Goal: Information Seeking & Learning: Learn about a topic

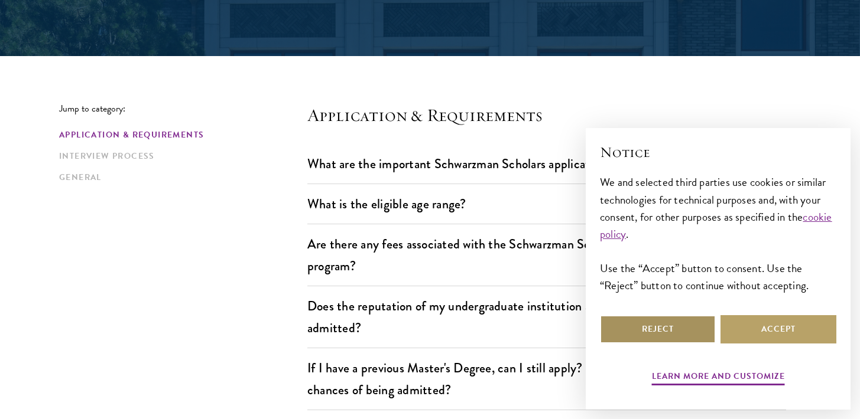
click at [681, 331] on button "Reject" at bounding box center [658, 329] width 116 height 28
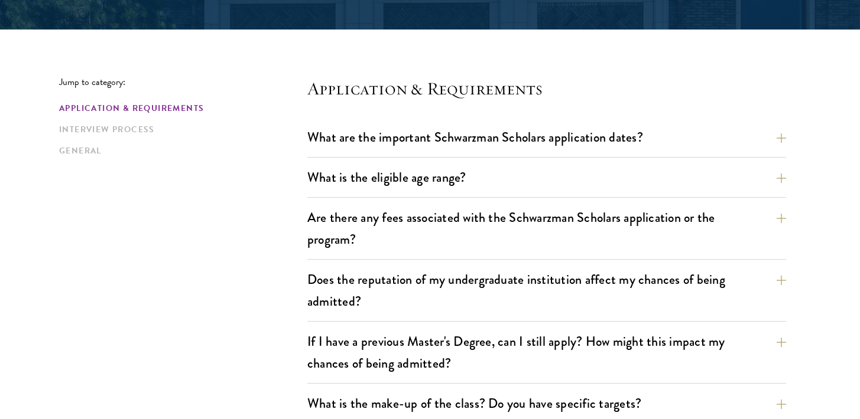
scroll to position [279, 0]
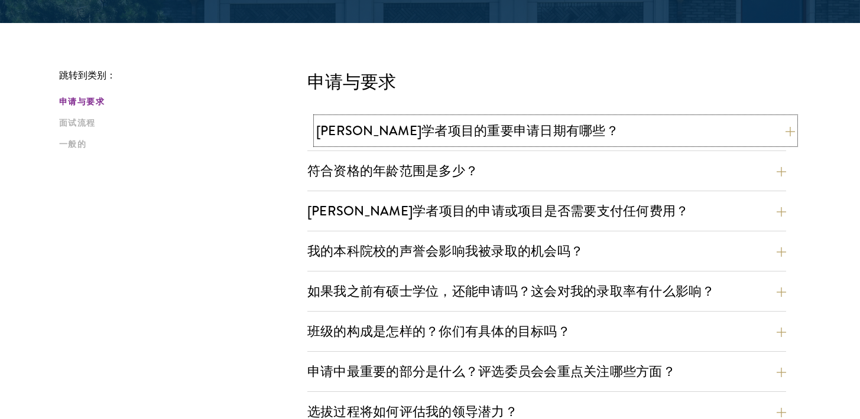
click at [549, 130] on font "[PERSON_NAME]学者项目的重要申请日期有哪些？" at bounding box center [467, 130] width 302 height 19
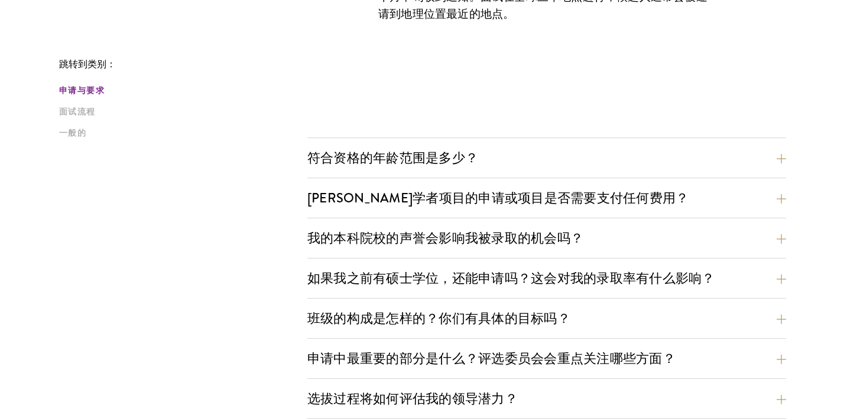
scroll to position [646, 0]
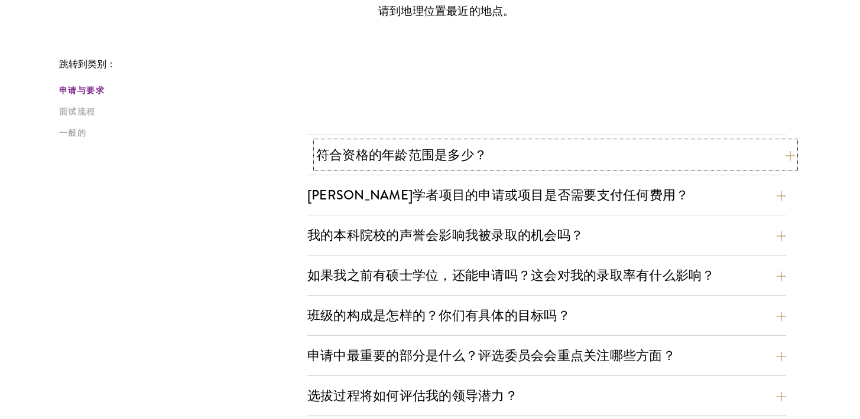
click at [549, 154] on button "符合资格的年龄范围是多少？" at bounding box center [555, 155] width 478 height 27
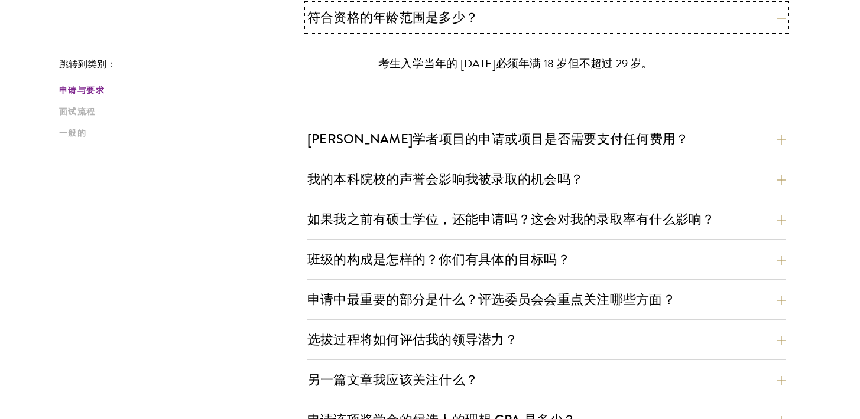
scroll to position [440, 0]
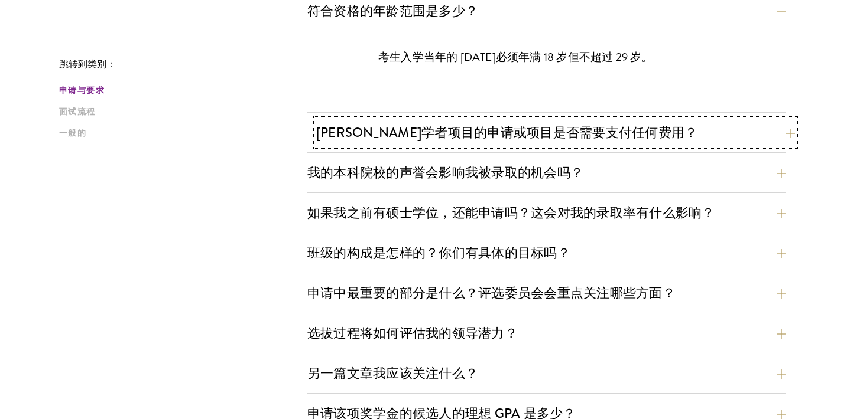
click at [545, 138] on font "[PERSON_NAME]学者项目的申请或项目是否需要支付任何费用？" at bounding box center [506, 132] width 381 height 19
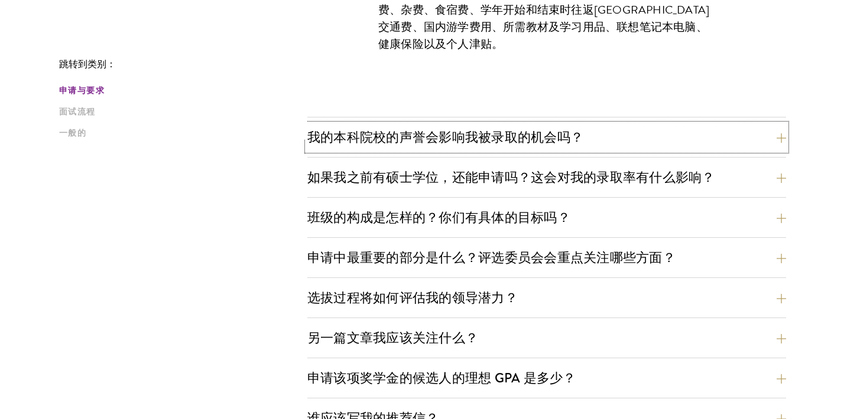
click at [545, 138] on font "我的本科院校的声誉会影响我被录取的机会吗？" at bounding box center [445, 137] width 276 height 19
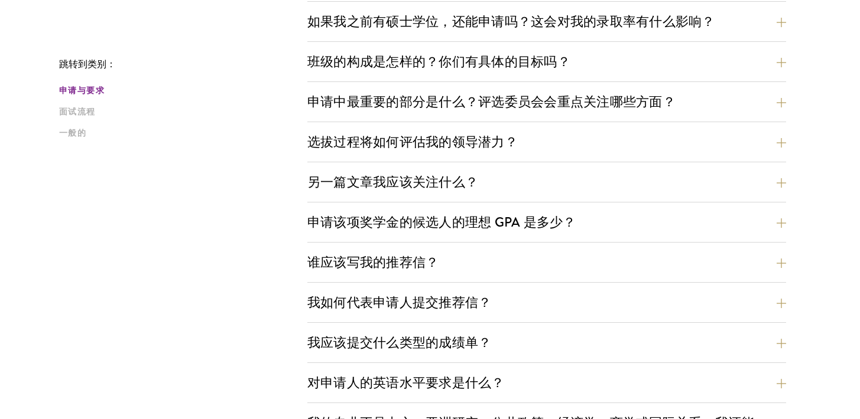
scroll to position [666, 0]
click at [545, 138] on button "选拔过程将如何评估我的领导潜力？" at bounding box center [546, 141] width 478 height 27
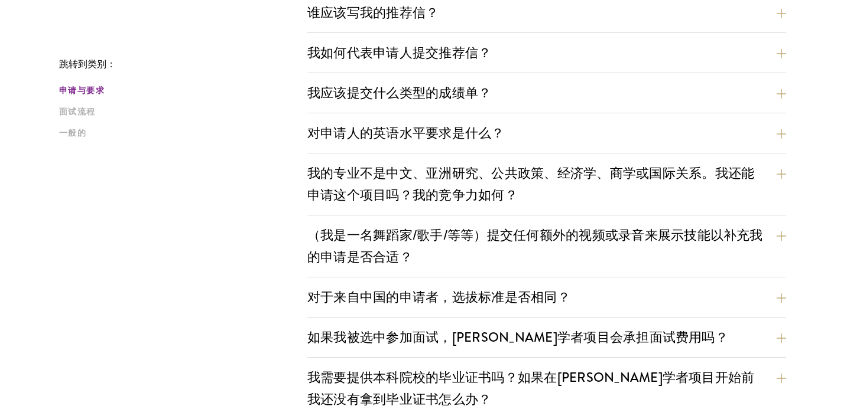
scroll to position [1442, 0]
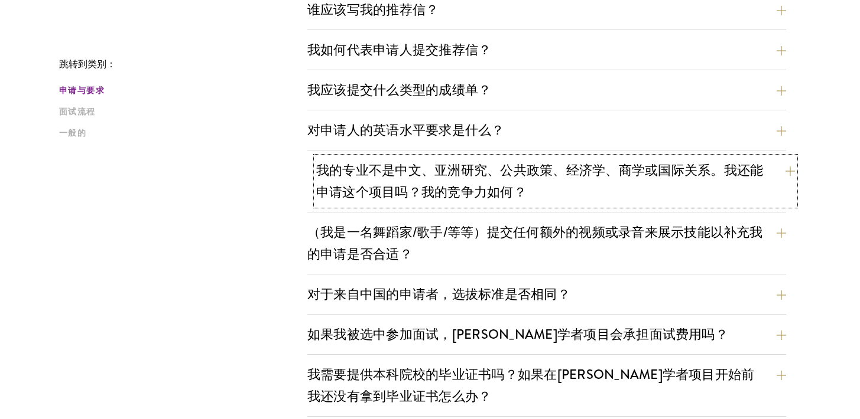
click at [544, 166] on font "我的专业不是中文、亚洲研究、公共政策、经济学、商学或国际关系。我还能申请这个项目吗？我的竞争力如何？" at bounding box center [539, 181] width 447 height 41
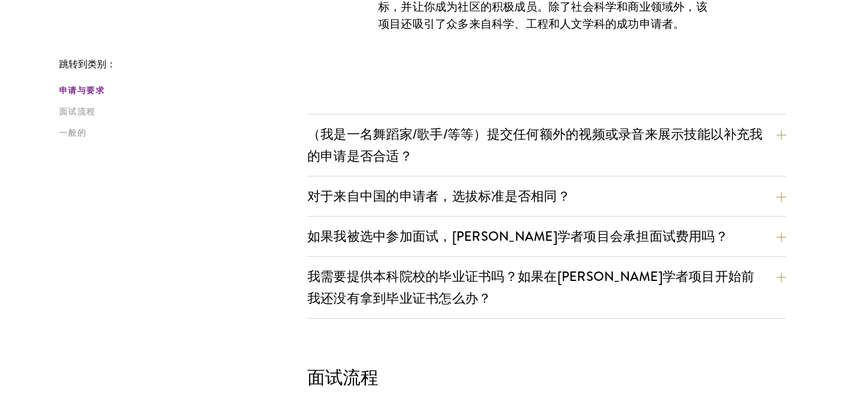
scroll to position [1128, 0]
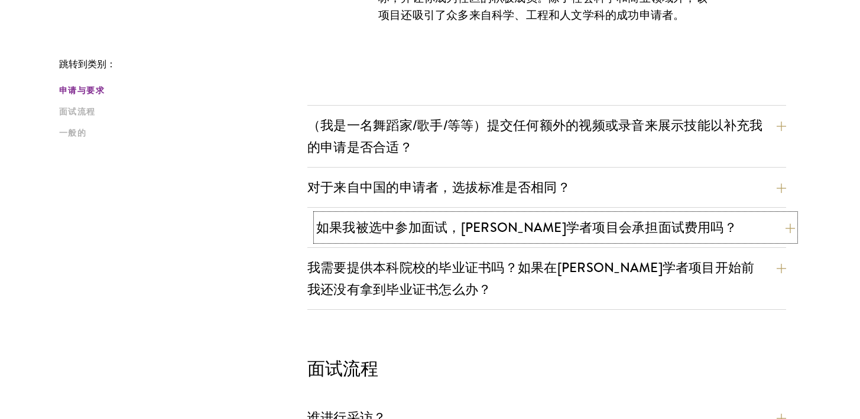
click at [551, 219] on font "如果我被选中参加面试，[PERSON_NAME]学者项目会承担面试费用吗？" at bounding box center [526, 227] width 421 height 19
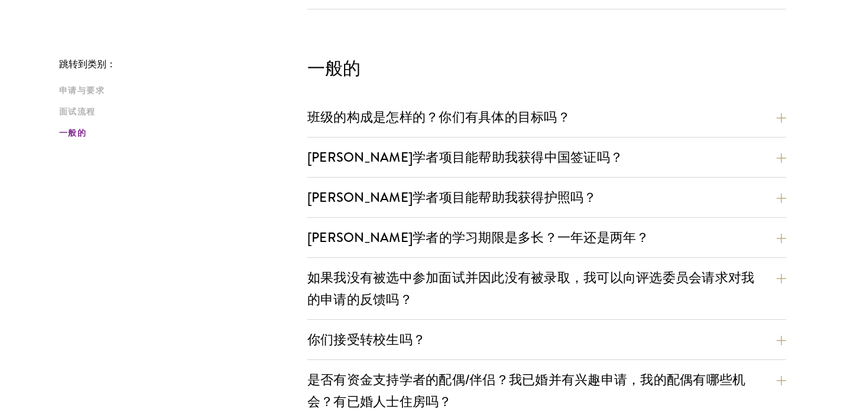
scroll to position [1627, 0]
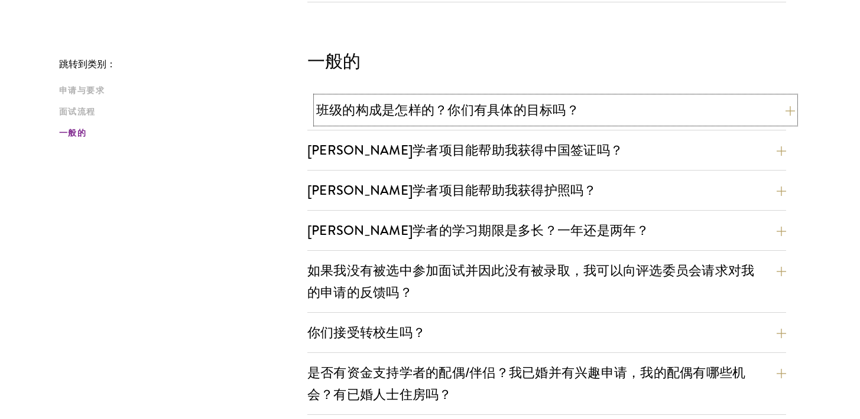
click at [556, 113] on font "班级的构成是怎样的？你们有具体的目标吗？" at bounding box center [447, 109] width 263 height 19
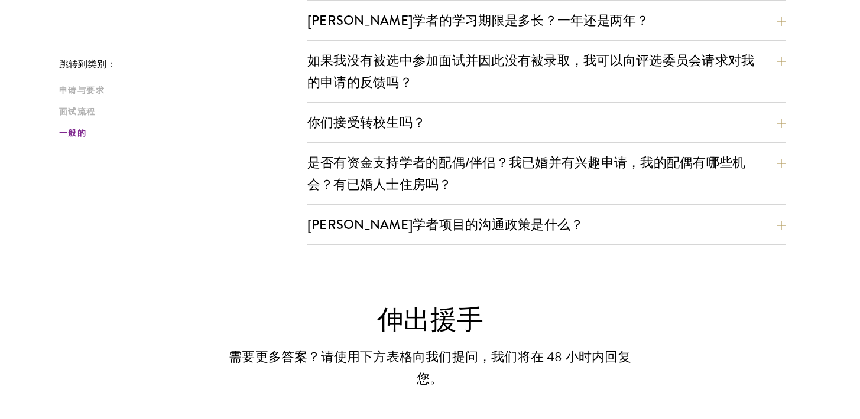
scroll to position [1997, 0]
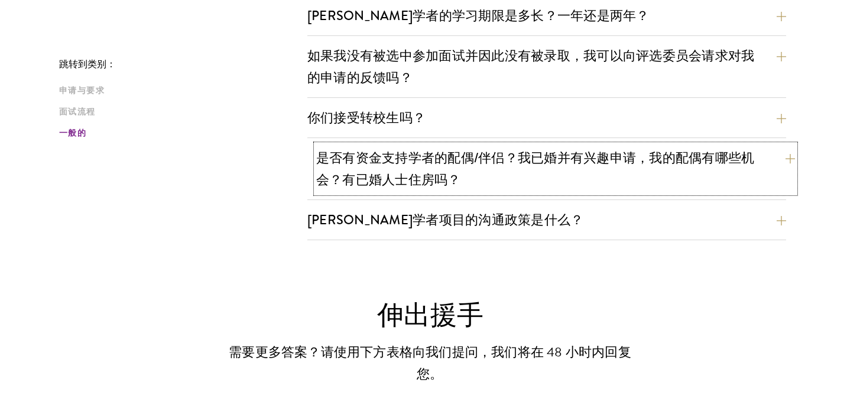
click at [550, 155] on font "是否有资金支持学者的配偶/伴侣？我已婚并有兴趣申请，我的配偶有哪些机会？有已婚人士住房吗？" at bounding box center [535, 168] width 438 height 41
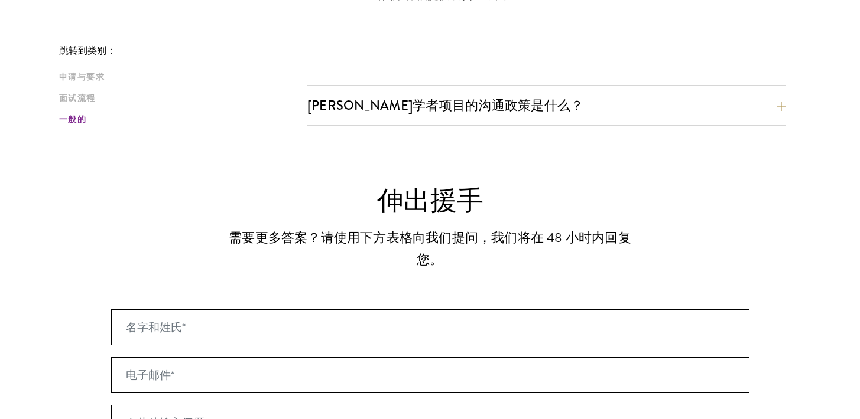
scroll to position [2062, 0]
click at [535, 107] on button "[PERSON_NAME]学者项目的沟通政策是什么？" at bounding box center [555, 104] width 478 height 27
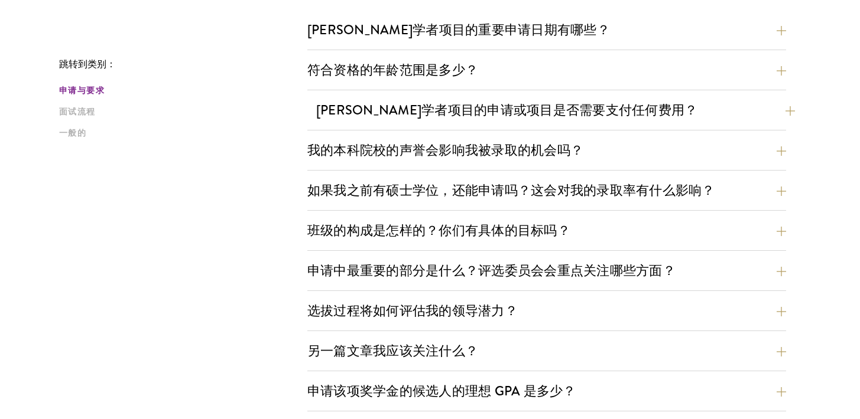
scroll to position [385, 0]
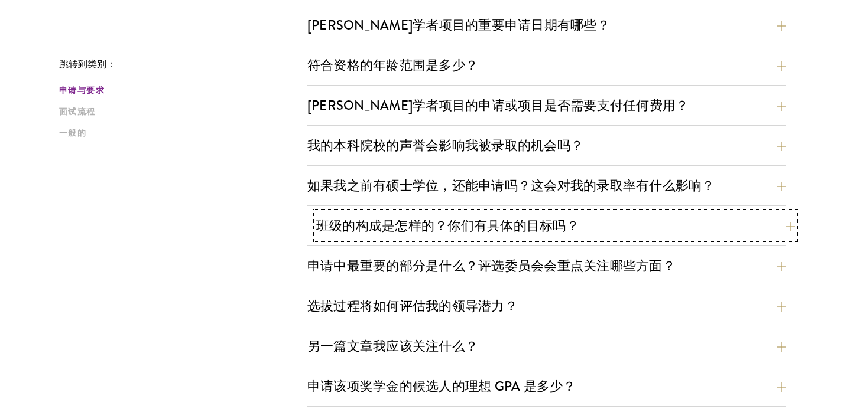
click at [436, 227] on font "班级的构成是怎样的？你们有具体的目标吗？" at bounding box center [447, 225] width 263 height 19
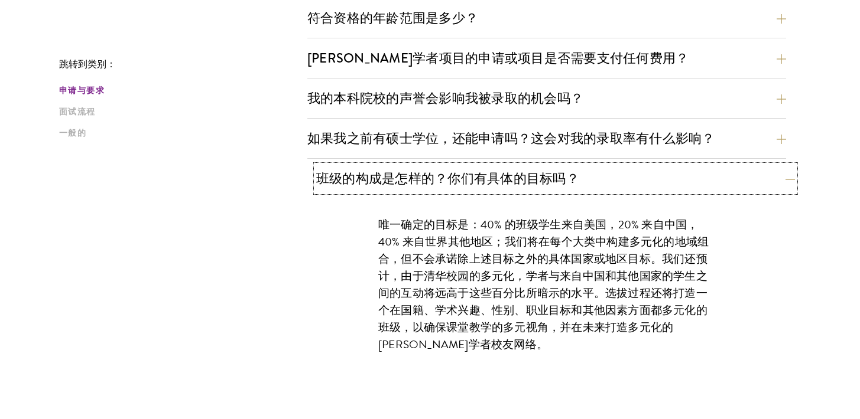
scroll to position [434, 0]
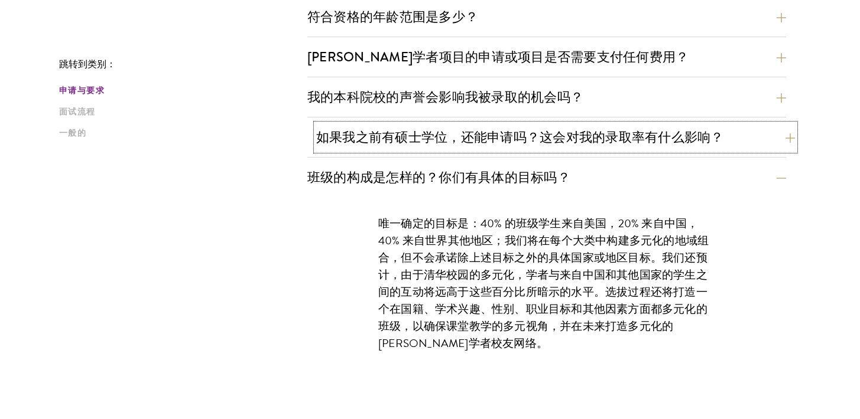
click at [468, 135] on font "如果我之前有硕士学位，还能申请吗？这会对我的录取率有什么影响？" at bounding box center [520, 137] width 408 height 19
